Goal: Feedback & Contribution: Leave review/rating

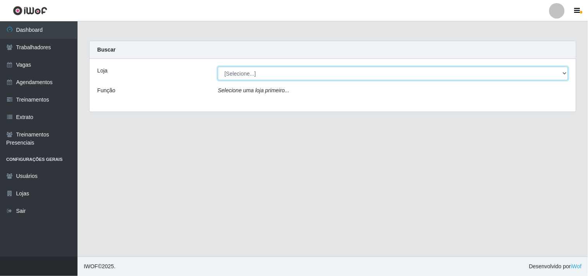
click at [232, 74] on select "[Selecione...] Supermercado Compre Bem - Itabaiana" at bounding box center [393, 74] width 351 height 14
select select "264"
click at [218, 67] on select "[Selecione...] Supermercado Compre Bem - Itabaiana" at bounding box center [393, 74] width 351 height 14
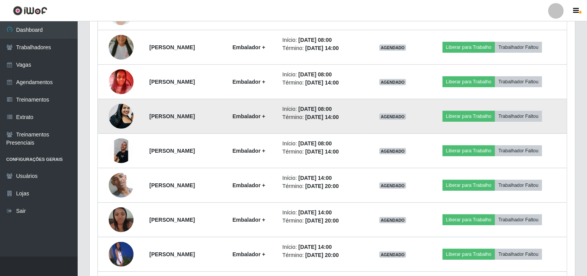
scroll to position [172, 0]
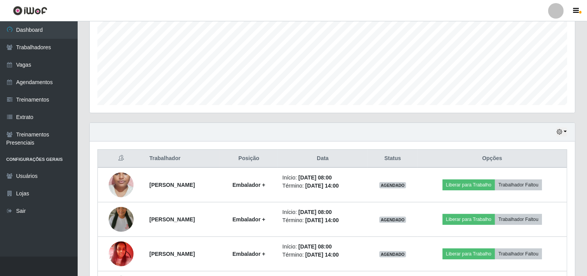
click at [552, 128] on div "Hoje 1 dia 3 dias 1 Semana Não encerrados" at bounding box center [332, 132] width 485 height 19
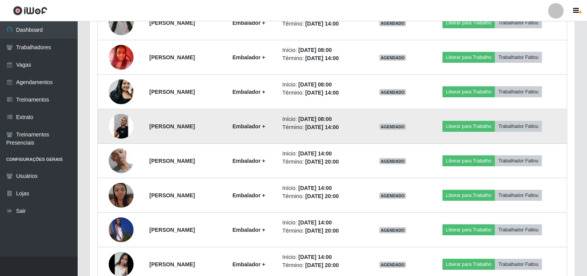
scroll to position [153, 0]
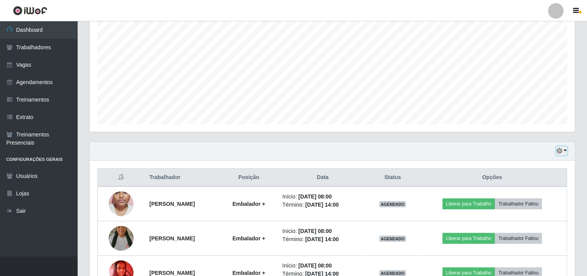
click at [559, 154] on icon "button" at bounding box center [558, 150] width 5 height 5
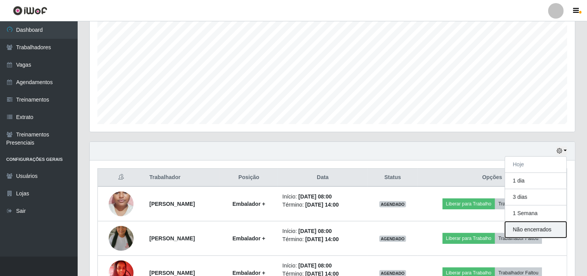
click at [533, 229] on button "Não encerrados" at bounding box center [535, 230] width 61 height 16
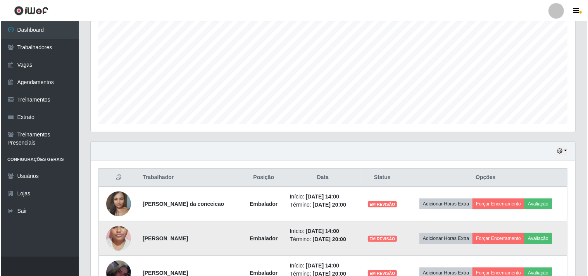
scroll to position [204, 0]
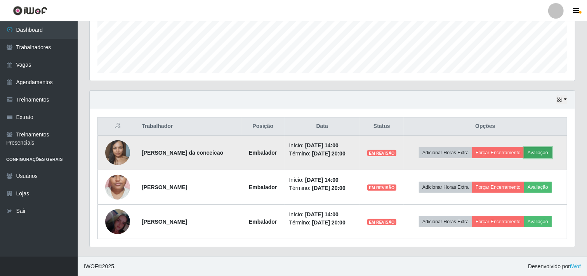
click at [550, 152] on button "Avaliação" at bounding box center [538, 152] width 28 height 11
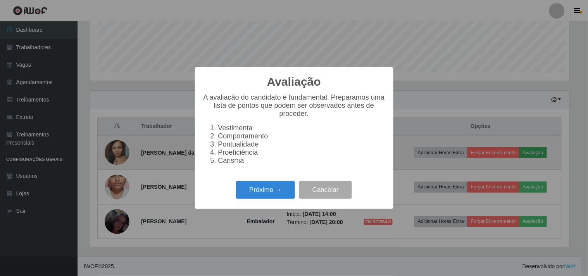
scroll to position [161, 480]
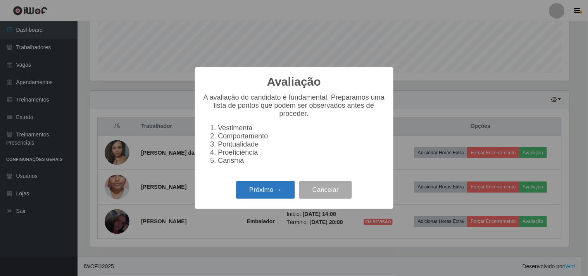
click at [282, 191] on button "Próximo →" at bounding box center [265, 190] width 59 height 18
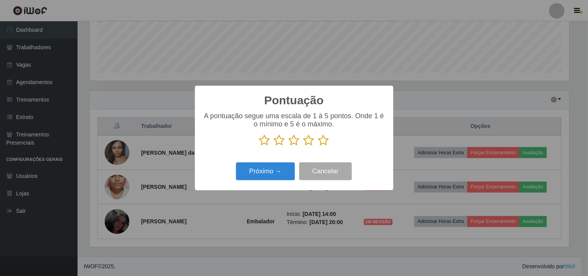
click at [320, 140] on icon at bounding box center [323, 141] width 11 height 12
click at [318, 146] on input "radio" at bounding box center [318, 146] width 0 height 0
click at [269, 170] on button "Próximo →" at bounding box center [265, 172] width 59 height 18
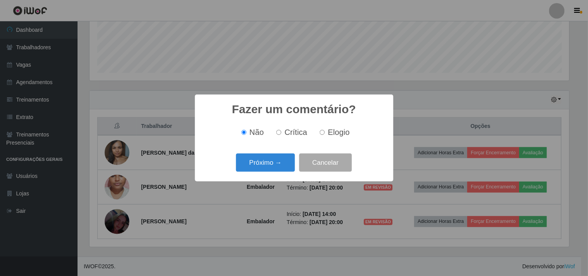
click button "Próximo →" at bounding box center [265, 163] width 59 height 18
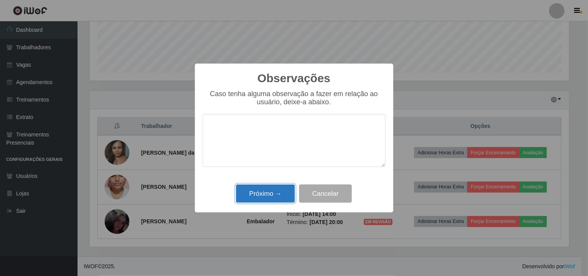
click at [276, 195] on button "Próximo →" at bounding box center [265, 194] width 59 height 18
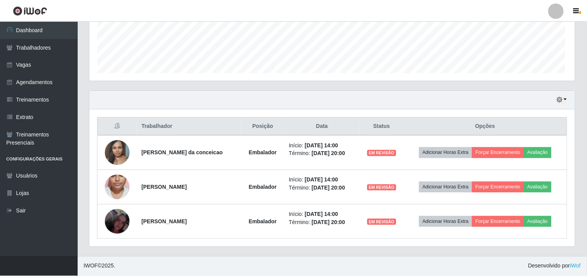
scroll to position [161, 485]
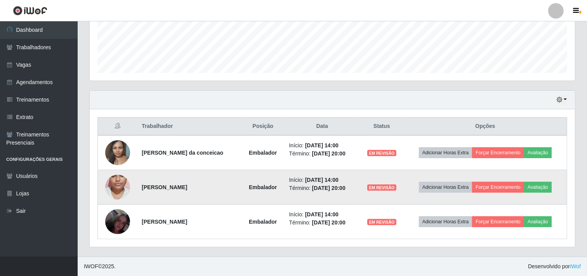
click at [535, 180] on td "Adicionar Horas Extra Forçar Encerramento Avaliação" at bounding box center [484, 187] width 163 height 35
click at [538, 185] on button "Avaliação" at bounding box center [538, 187] width 28 height 11
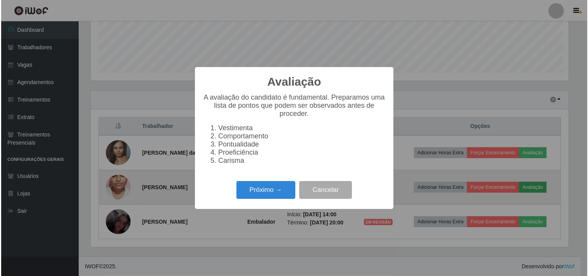
scroll to position [161, 480]
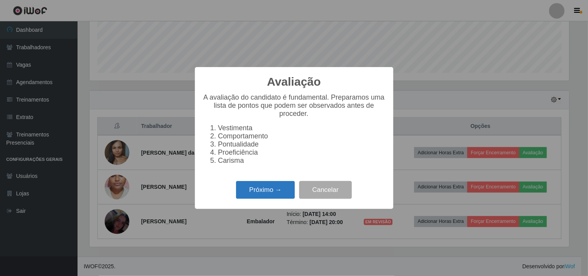
click at [282, 188] on button "Próximo →" at bounding box center [265, 190] width 59 height 18
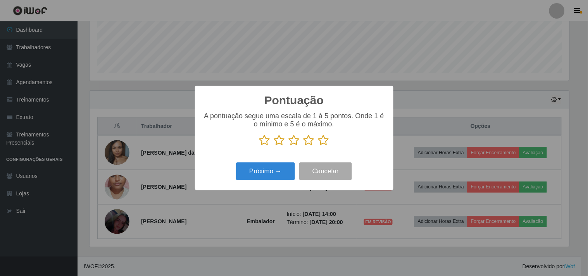
scroll to position [387740, 387421]
click at [324, 143] on icon at bounding box center [323, 141] width 11 height 12
click at [318, 146] on input "radio" at bounding box center [318, 146] width 0 height 0
click at [267, 184] on div "Pontuação × A pontuação segue uma escala de 1 à 5 pontos. Onde 1 é o mínimo e 5…" at bounding box center [294, 138] width 199 height 104
click at [267, 176] on button "Próximo →" at bounding box center [265, 172] width 59 height 18
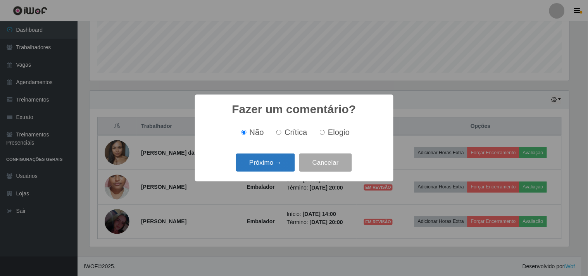
click button "Próximo →" at bounding box center [265, 163] width 59 height 18
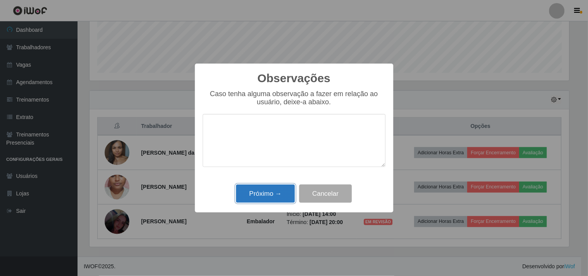
click at [262, 191] on button "Próximo →" at bounding box center [265, 194] width 59 height 18
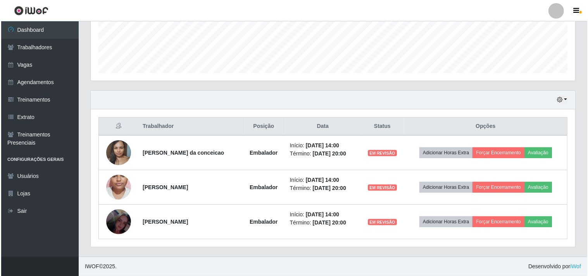
scroll to position [161, 485]
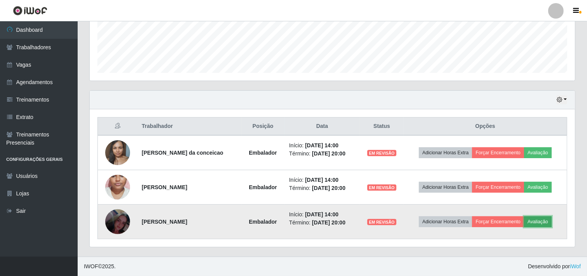
click at [542, 219] on button "Avaliação" at bounding box center [538, 221] width 28 height 11
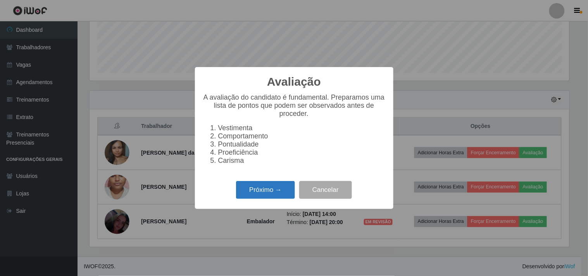
click at [256, 194] on button "Próximo →" at bounding box center [265, 190] width 59 height 18
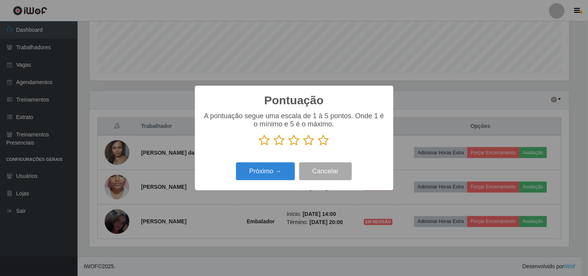
scroll to position [387740, 387421]
click at [325, 140] on icon at bounding box center [323, 141] width 11 height 12
click at [318, 146] on input "radio" at bounding box center [318, 146] width 0 height 0
click at [268, 168] on button "Próximo →" at bounding box center [265, 172] width 59 height 18
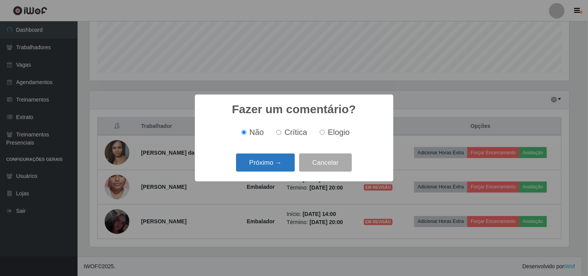
click at [264, 164] on button "Próximo →" at bounding box center [265, 163] width 59 height 18
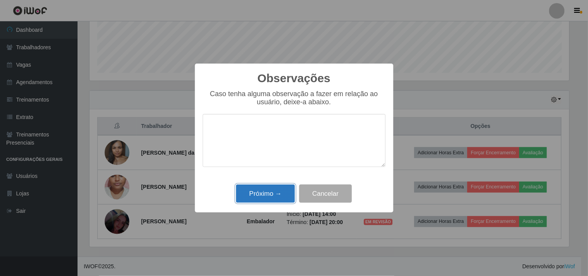
click at [263, 189] on button "Próximo →" at bounding box center [265, 194] width 59 height 18
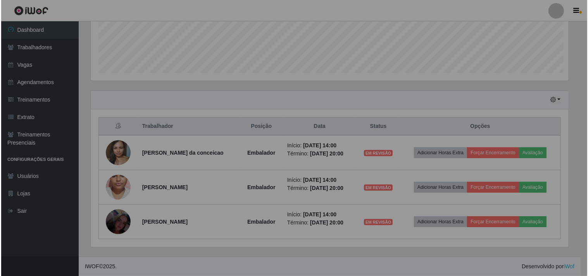
scroll to position [161, 485]
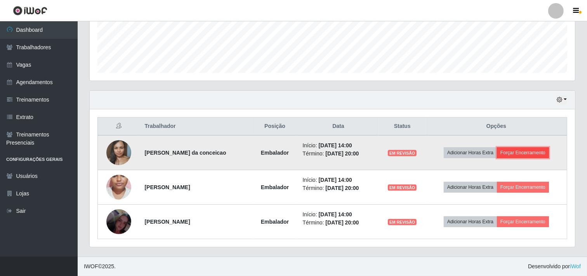
click at [521, 150] on button "Forçar Encerramento" at bounding box center [523, 152] width 52 height 11
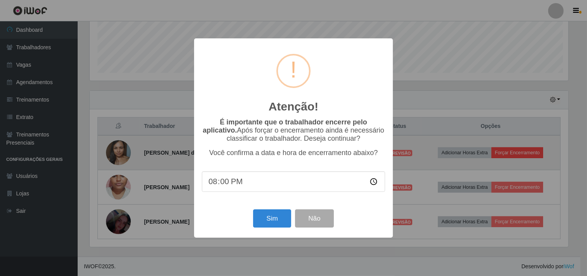
scroll to position [161, 480]
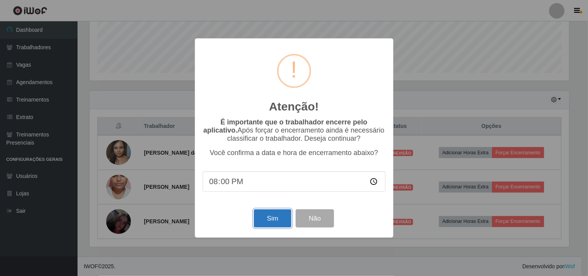
click at [274, 224] on button "Sim" at bounding box center [273, 218] width 38 height 18
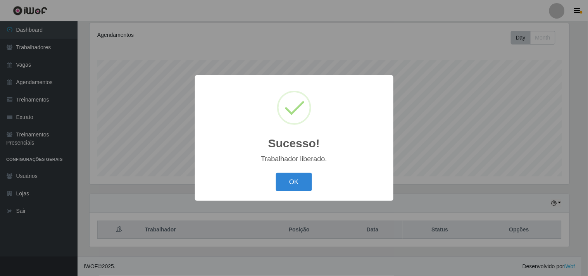
click at [276, 173] on button "OK" at bounding box center [294, 182] width 36 height 18
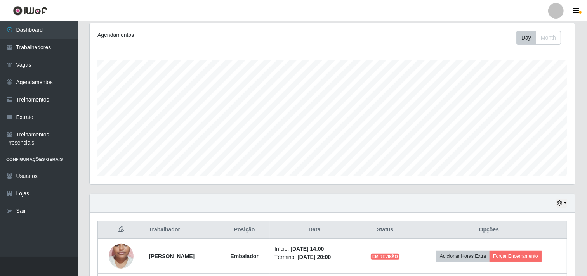
scroll to position [161, 485]
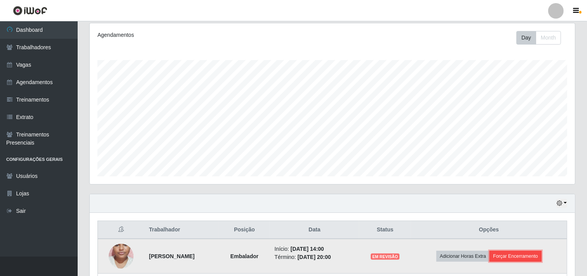
click at [521, 252] on button "Forçar Encerramento" at bounding box center [515, 256] width 52 height 11
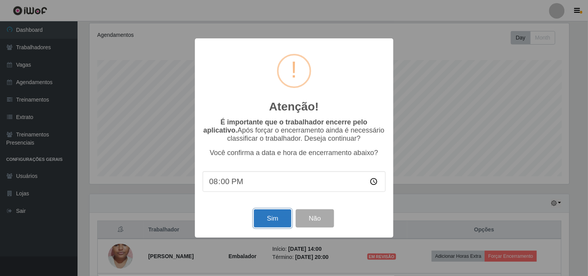
click at [266, 212] on button "Sim" at bounding box center [273, 218] width 38 height 18
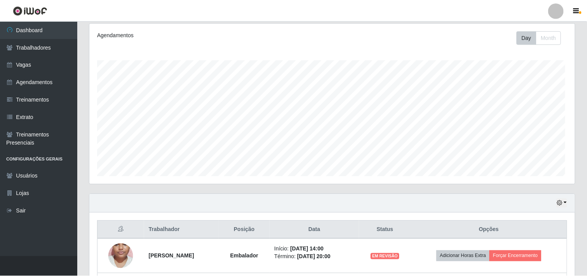
scroll to position [0, 0]
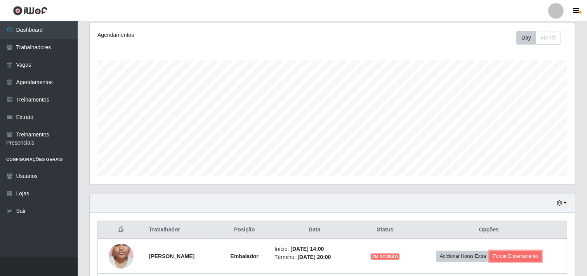
click at [489, 251] on button "Forçar Encerramento" at bounding box center [515, 256] width 52 height 11
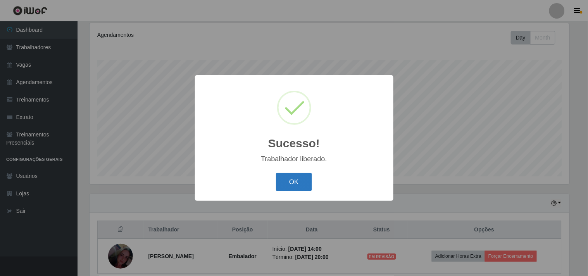
click at [299, 180] on button "OK" at bounding box center [294, 182] width 36 height 18
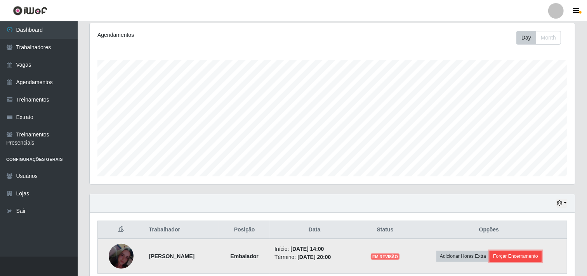
click at [515, 253] on button "Forçar Encerramento" at bounding box center [515, 256] width 52 height 11
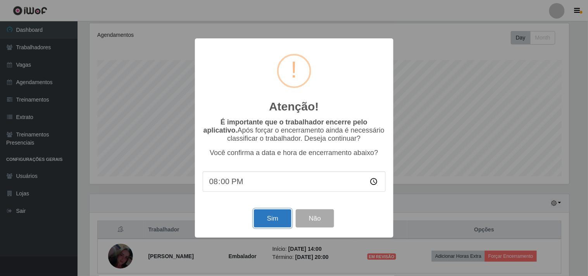
click at [282, 216] on button "Sim" at bounding box center [273, 218] width 38 height 18
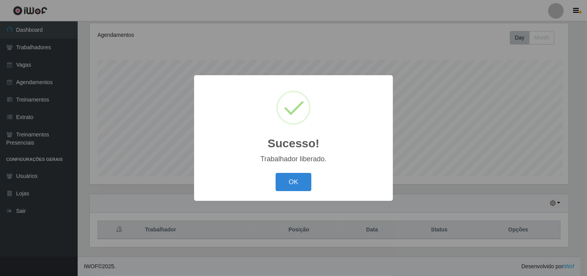
click at [275, 173] on button "OK" at bounding box center [293, 182] width 36 height 18
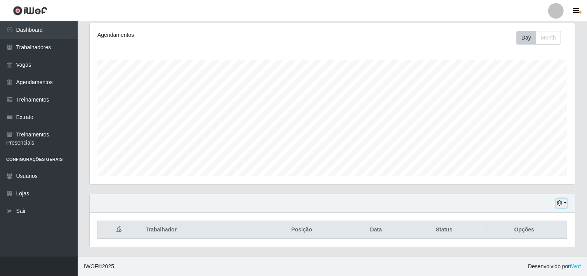
click at [565, 203] on button "button" at bounding box center [561, 203] width 11 height 9
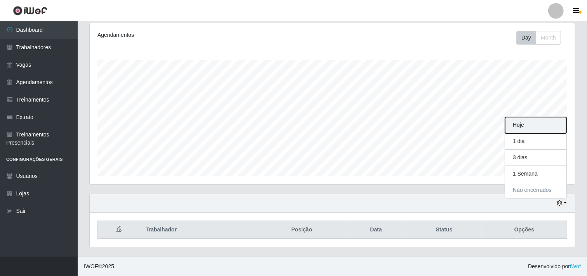
click at [529, 122] on button "Hoje" at bounding box center [535, 125] width 61 height 16
